Goal: Navigation & Orientation: Find specific page/section

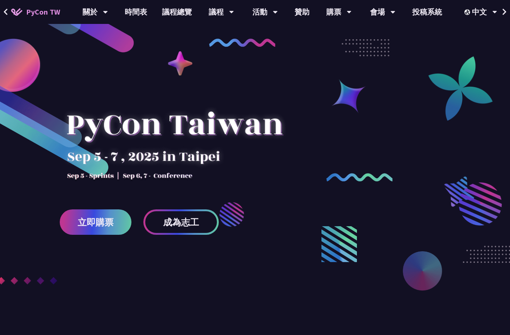
click at [83, 221] on span "立即購票" at bounding box center [96, 221] width 36 height 9
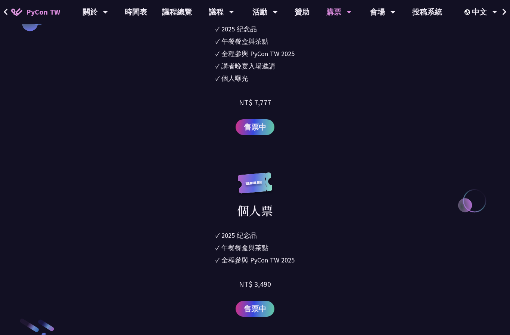
scroll to position [857, 0]
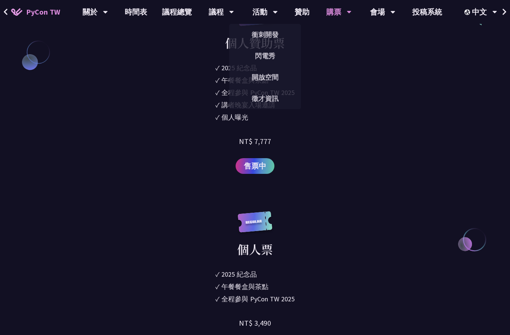
click at [256, 98] on link "徵才資訊" at bounding box center [265, 99] width 72 height 18
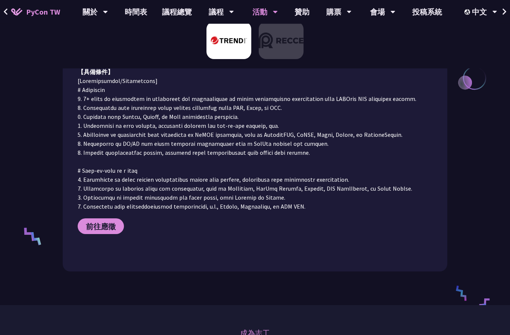
scroll to position [297, 0]
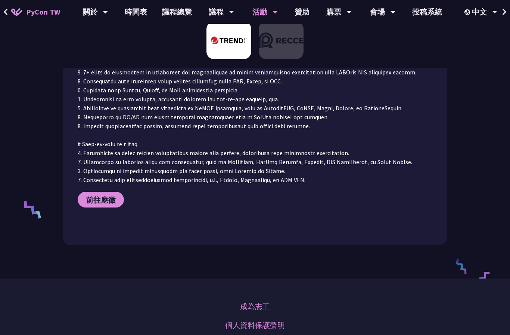
click at [96, 196] on link "前往應徵" at bounding box center [101, 200] width 46 height 16
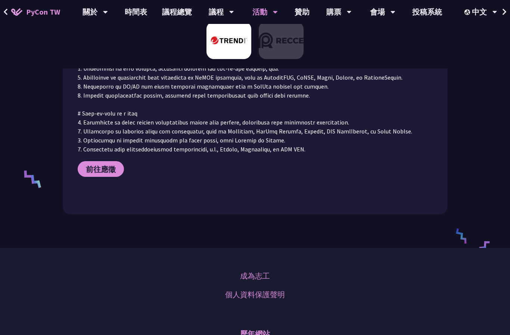
click at [422, 13] on link "投稿系統" at bounding box center [427, 12] width 45 height 24
click at [134, 10] on link "時間表" at bounding box center [135, 12] width 37 height 24
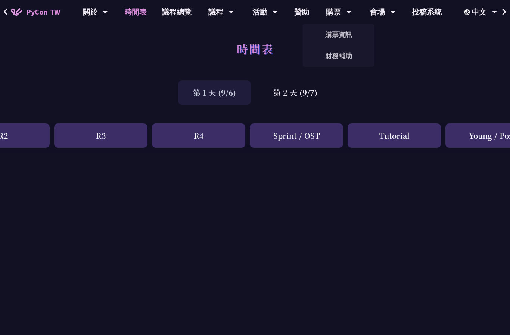
scroll to position [0, 283]
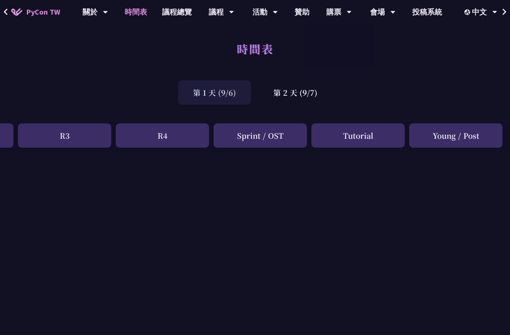
click at [282, 100] on div "第 2 天 (9/7)" at bounding box center [295, 92] width 74 height 24
